Goal: Information Seeking & Learning: Check status

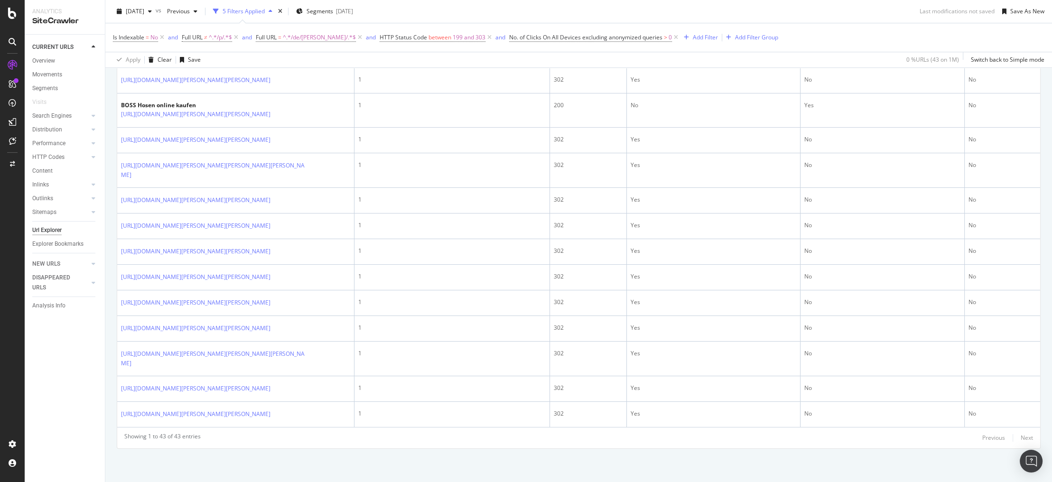
scroll to position [1311, 0]
